Goal: Find specific page/section: Find specific page/section

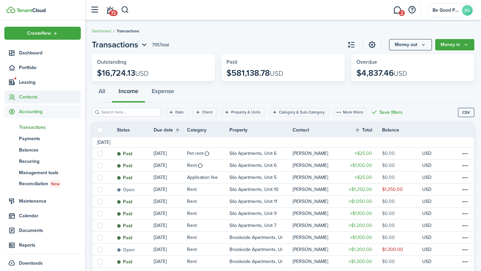
click at [30, 99] on span "Contacts" at bounding box center [50, 97] width 62 height 7
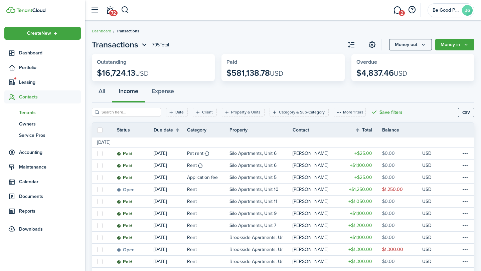
click at [30, 112] on span "Tenants" at bounding box center [50, 112] width 62 height 7
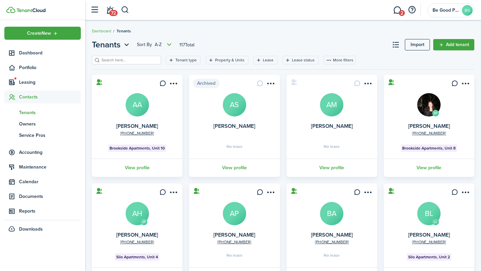
click at [119, 59] on input "search" at bounding box center [129, 60] width 59 height 6
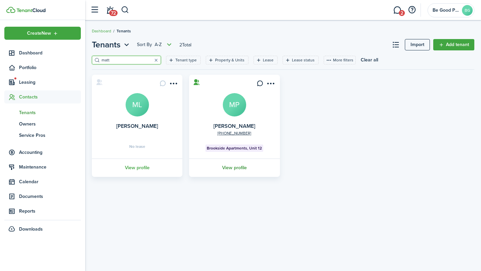
type input "matt"
click at [239, 167] on link "View profile" at bounding box center [234, 168] width 93 height 18
